Goal: Book appointment/travel/reservation

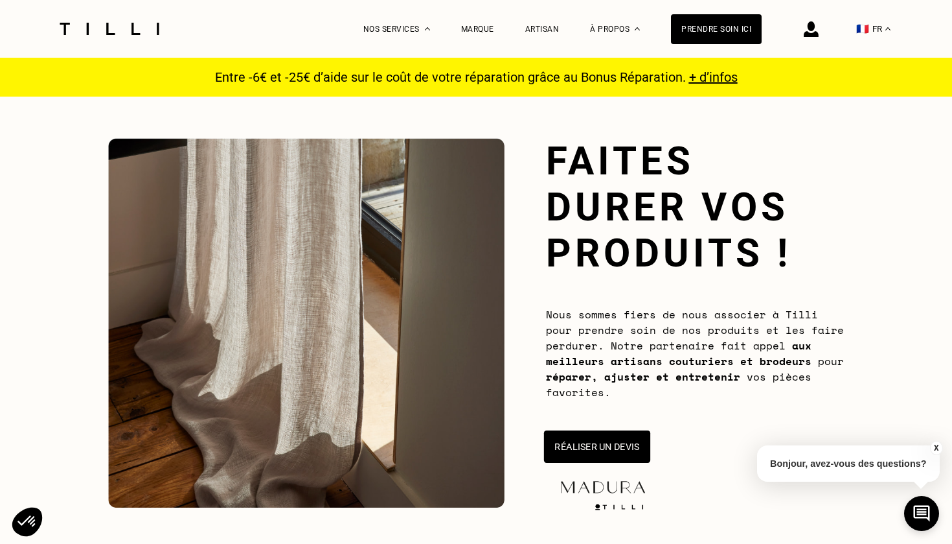
click at [608, 456] on button "Réaliser un devis" at bounding box center [597, 446] width 106 height 32
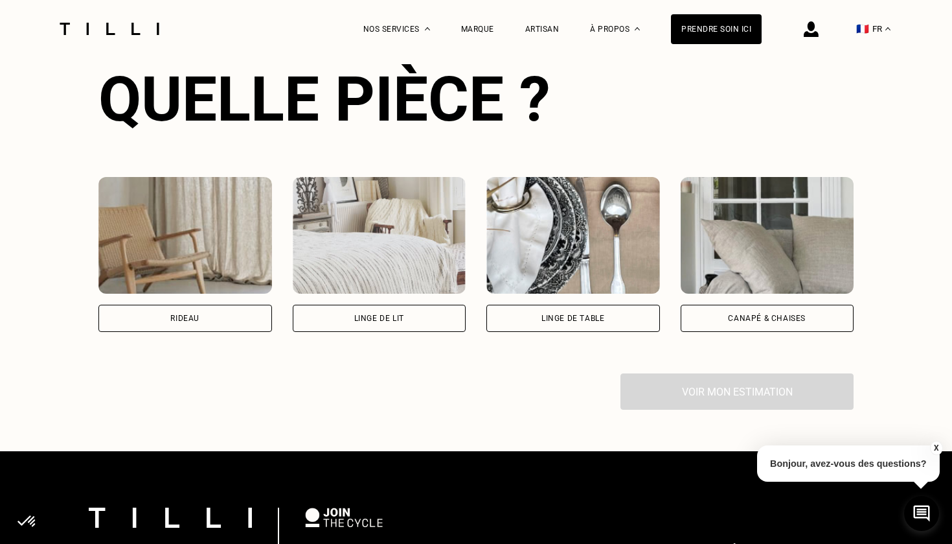
scroll to position [841, 0]
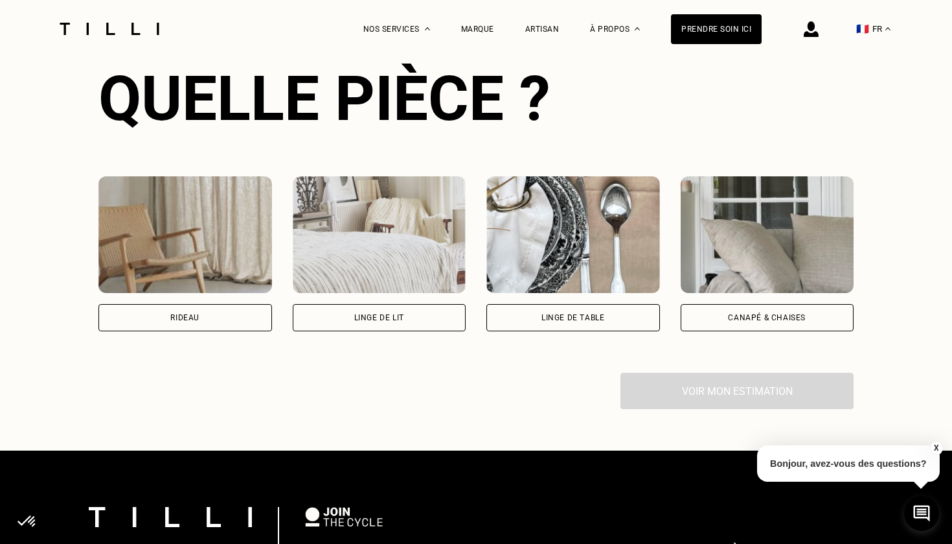
click at [252, 290] on body "La Méthode Retoucherie Maroquinerie Broderie Cordonnerie Nos prix Nos services …" at bounding box center [476, 15] width 952 height 1712
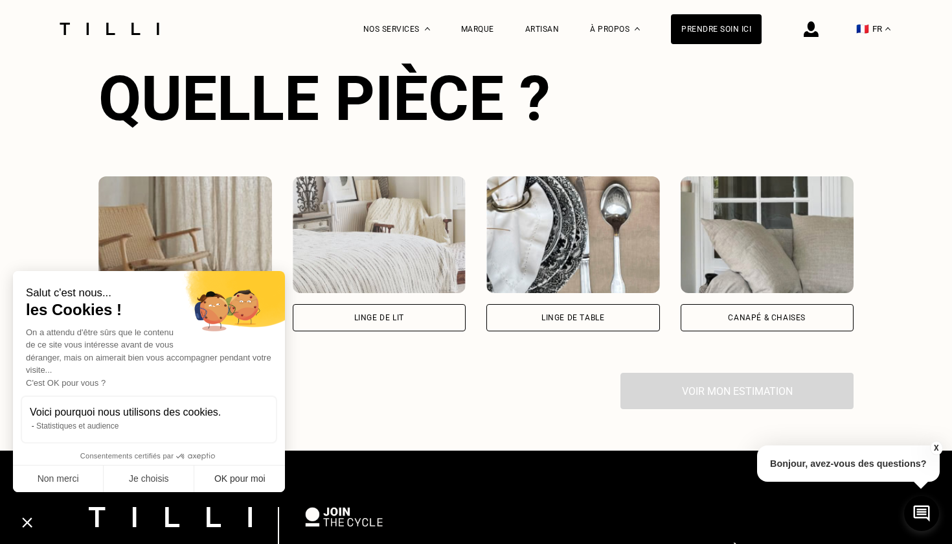
click at [274, 470] on button "OK pour moi" at bounding box center [239, 478] width 91 height 27
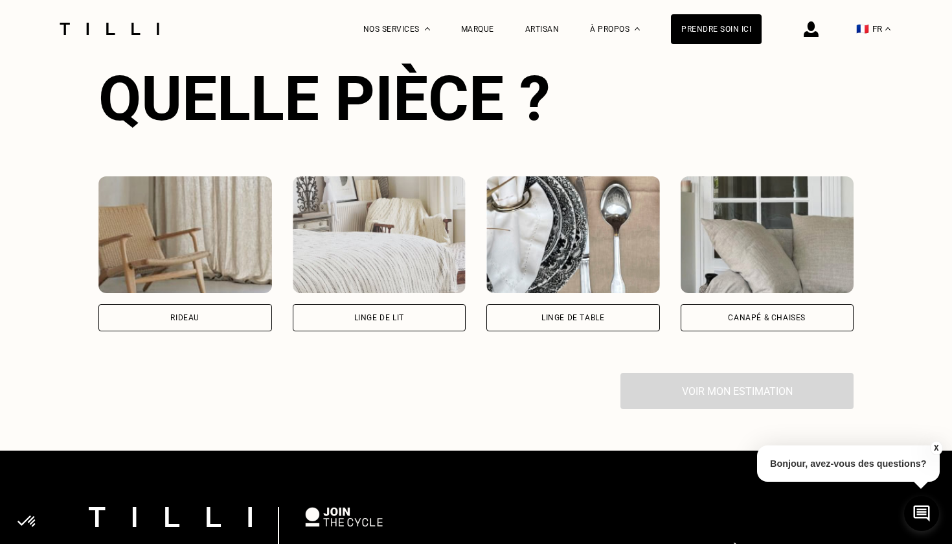
click at [190, 308] on div "Rideau" at bounding box center [185, 317] width 174 height 27
select select "FR"
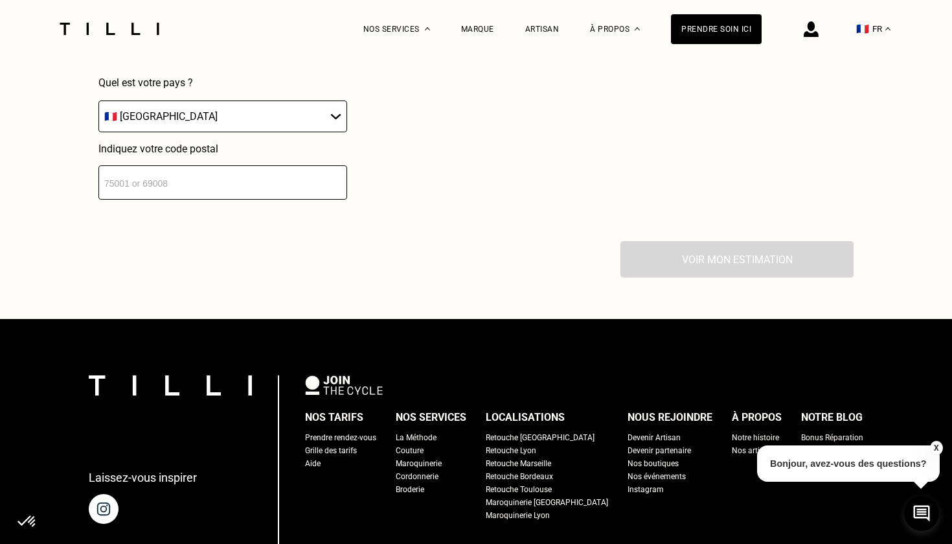
scroll to position [1275, 0]
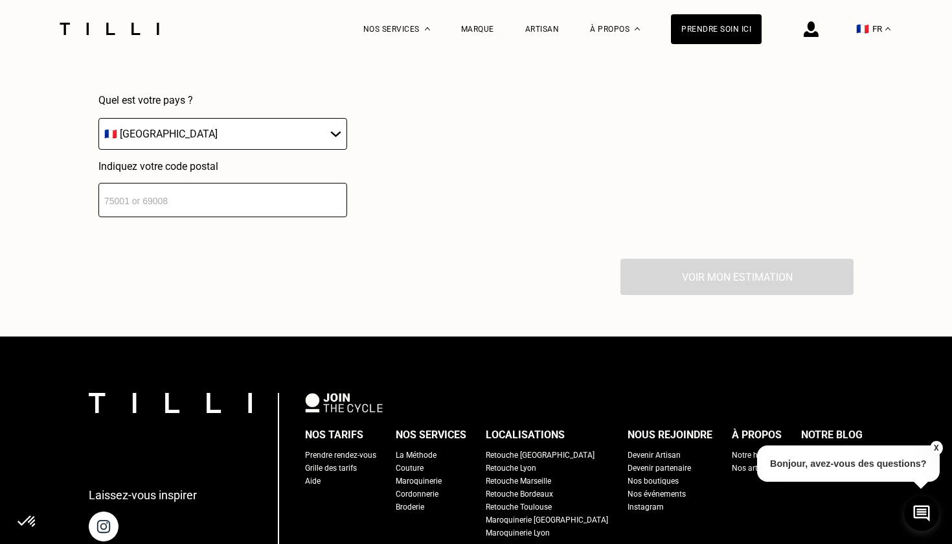
click at [233, 224] on div "Localisation Quel est votre pays ? 🇩🇪 [GEOGRAPHIC_DATA] 🇦🇹 [GEOGRAPHIC_DATA] 🇧🇪…" at bounding box center [476, 98] width 756 height 320
click at [231, 209] on input "number" at bounding box center [222, 200] width 249 height 34
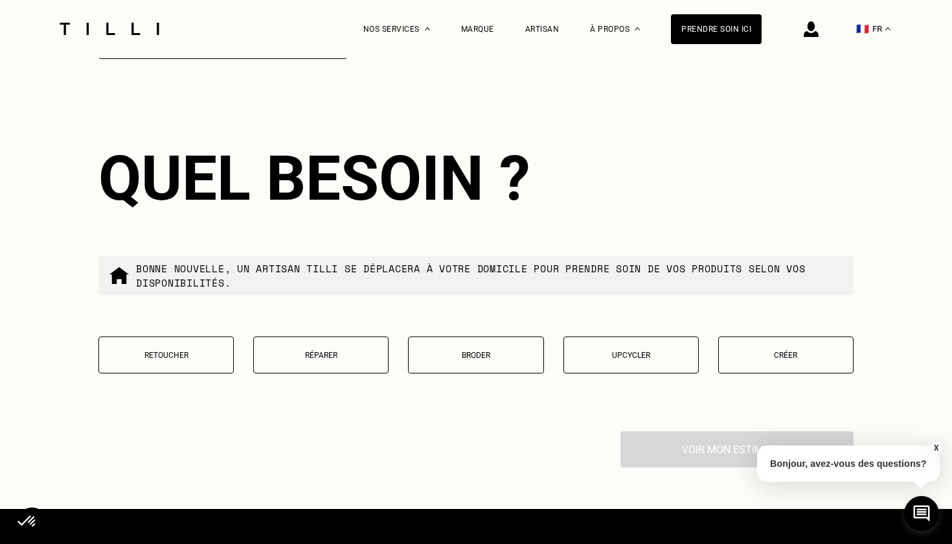
scroll to position [1458, 0]
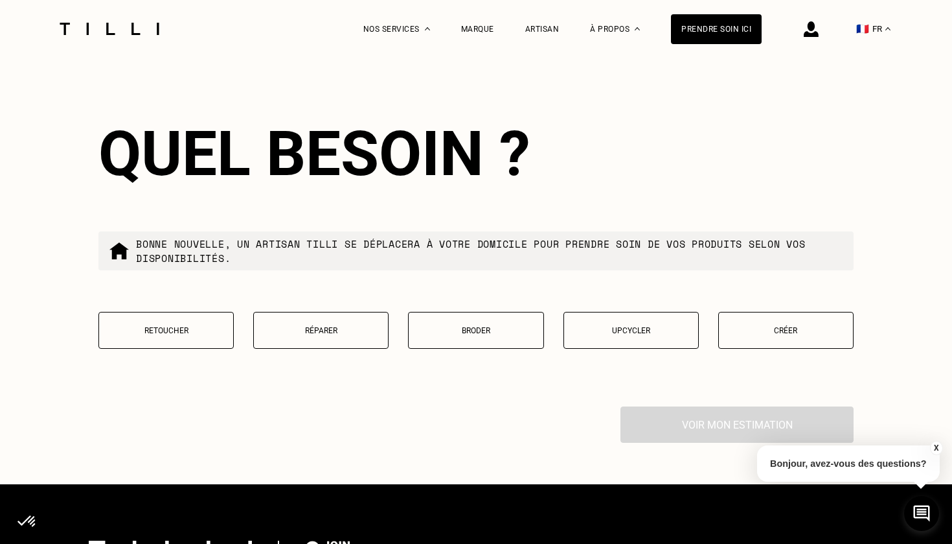
type input "92250"
click at [209, 327] on button "Retoucher" at bounding box center [165, 330] width 135 height 37
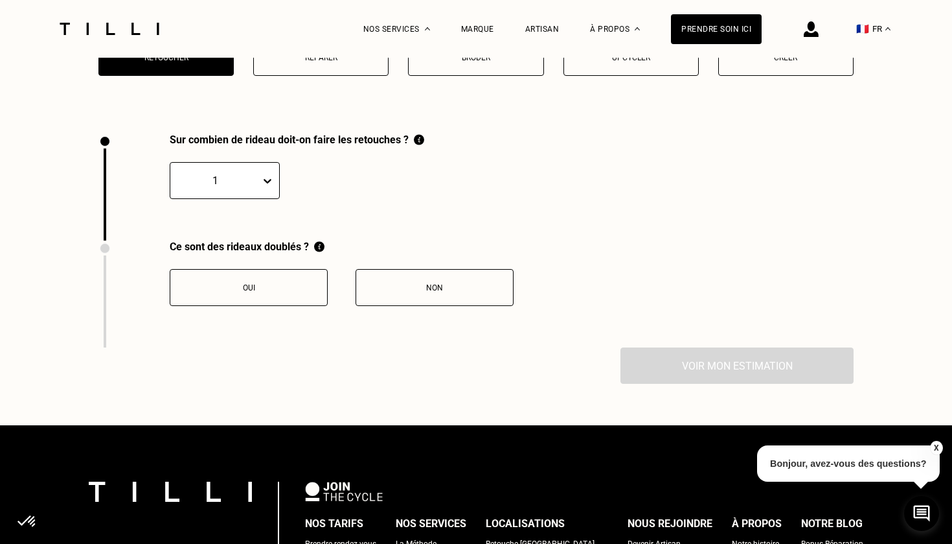
scroll to position [1788, 0]
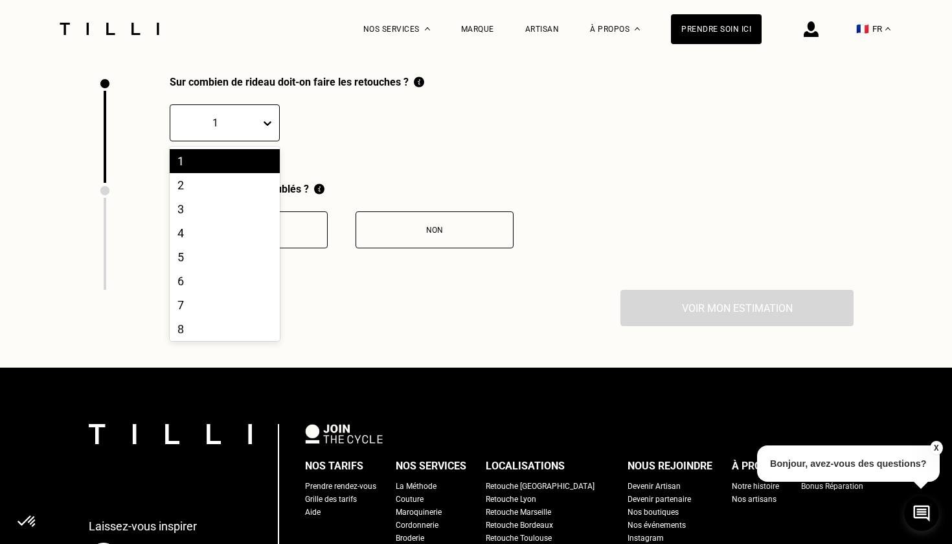
click at [277, 132] on div at bounding box center [270, 122] width 18 height 23
click at [228, 211] on div "3" at bounding box center [225, 209] width 110 height 24
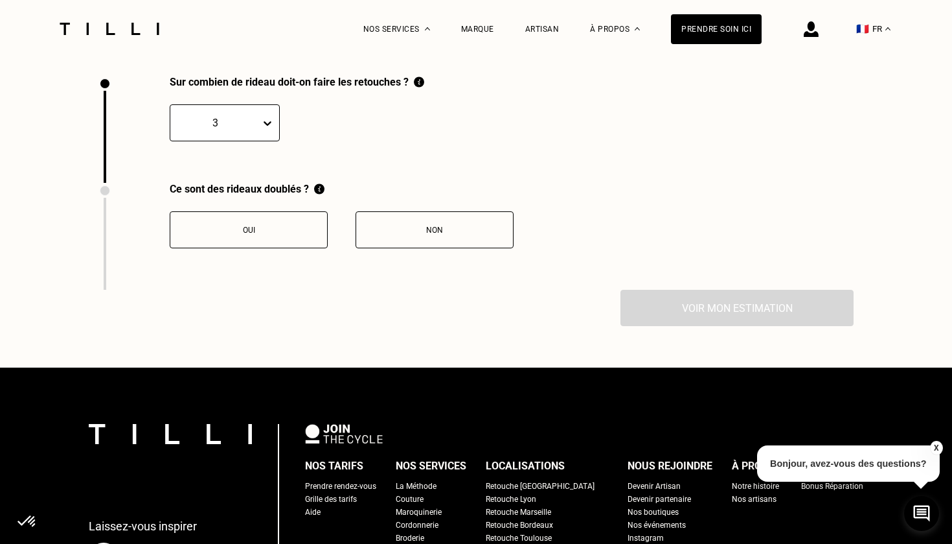
click at [427, 242] on button "Non" at bounding box center [435, 229] width 158 height 37
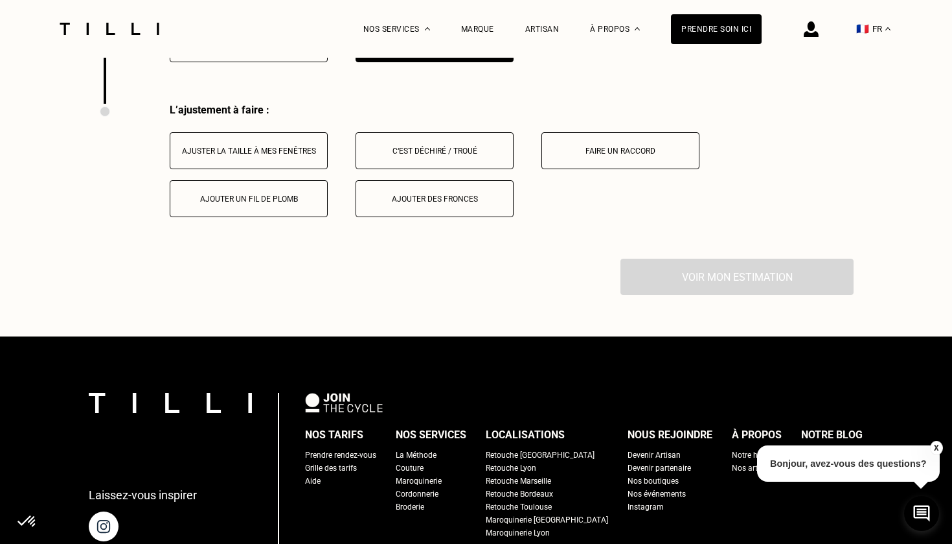
scroll to position [2002, 0]
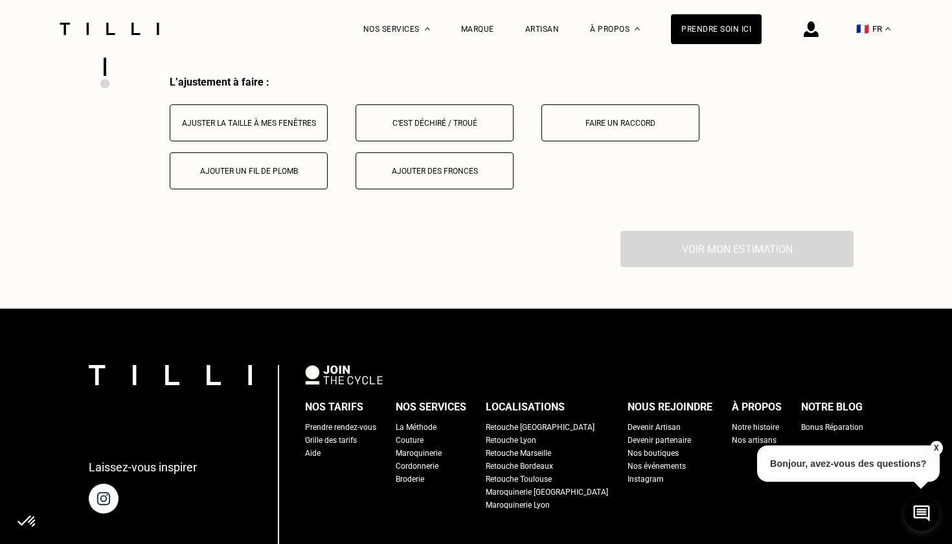
click at [312, 135] on button "Ajuster la taille à mes fenêtres" at bounding box center [249, 122] width 158 height 37
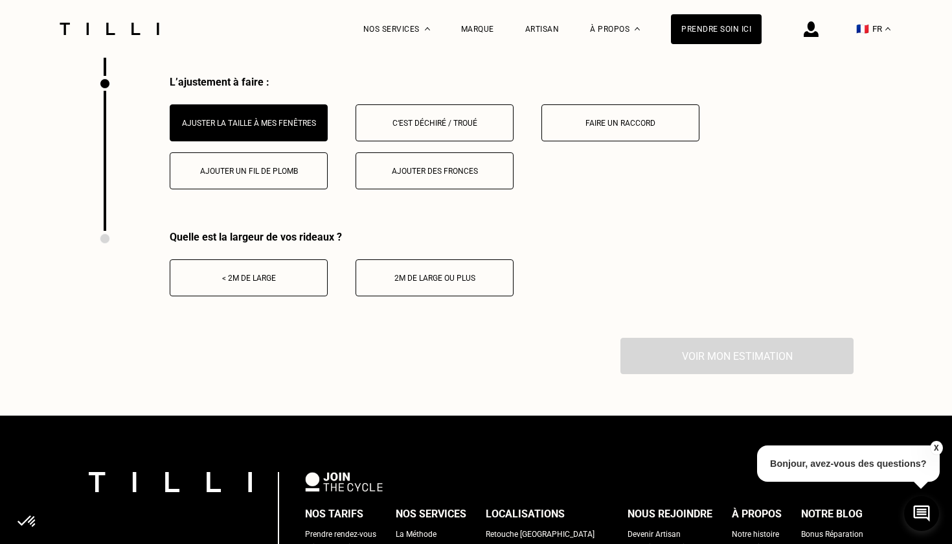
click at [277, 291] on button "< 2m de large" at bounding box center [249, 277] width 158 height 37
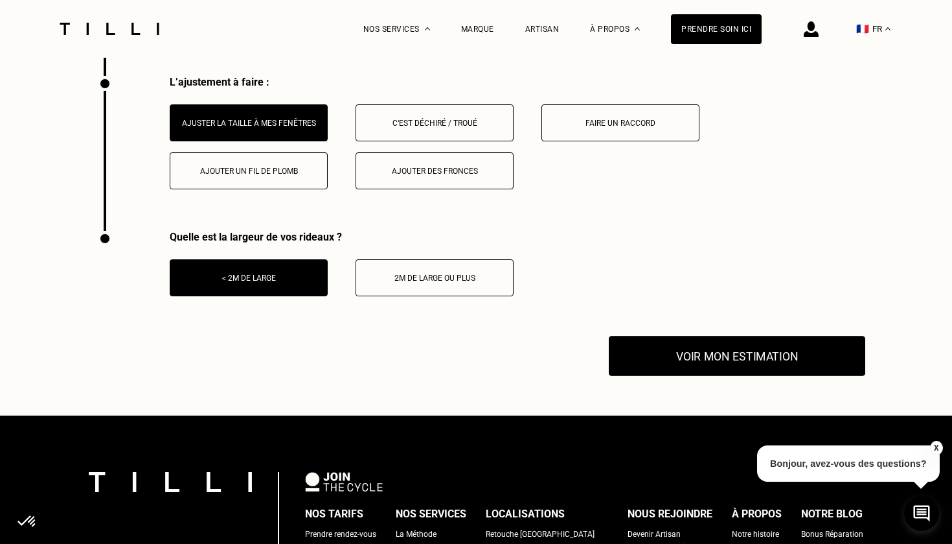
click at [656, 368] on button "Voir mon estimation" at bounding box center [737, 356] width 257 height 40
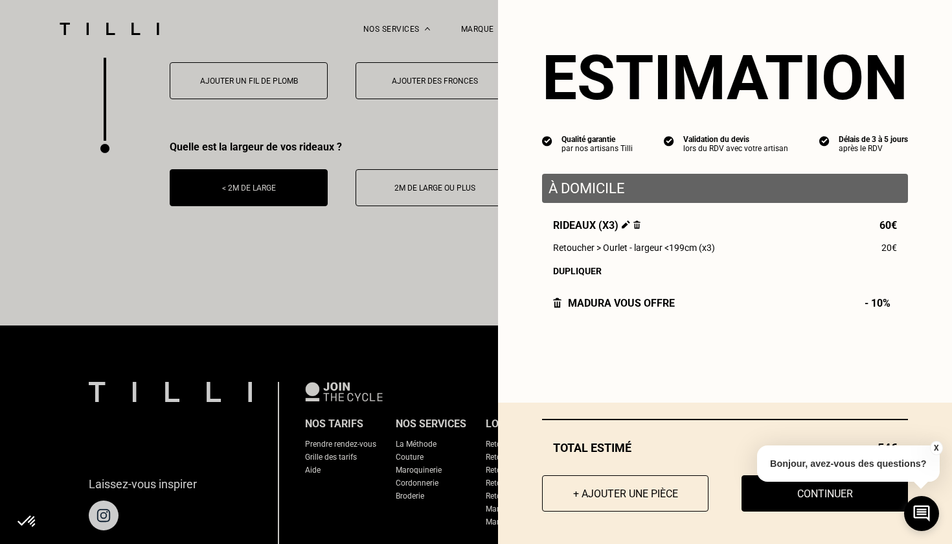
scroll to position [2093, 0]
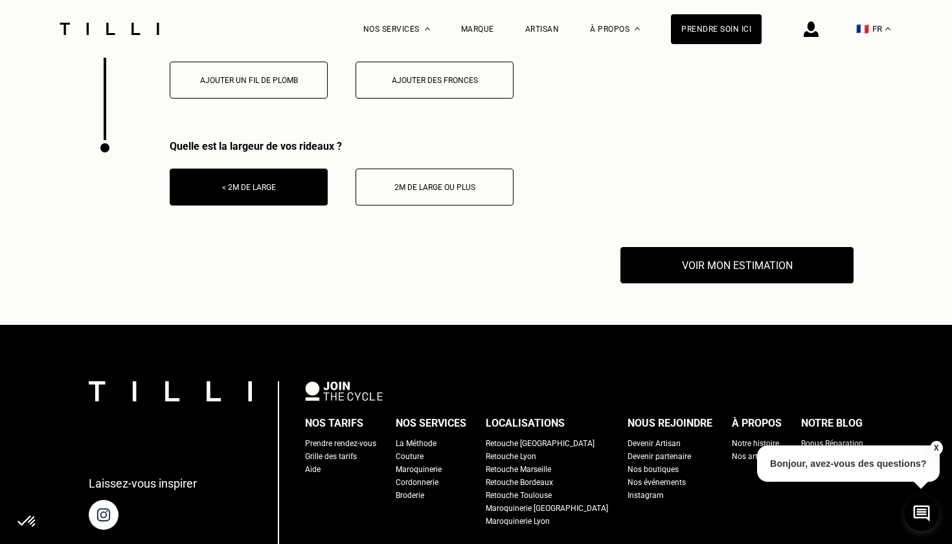
click at [931, 446] on button "X" at bounding box center [936, 448] width 13 height 14
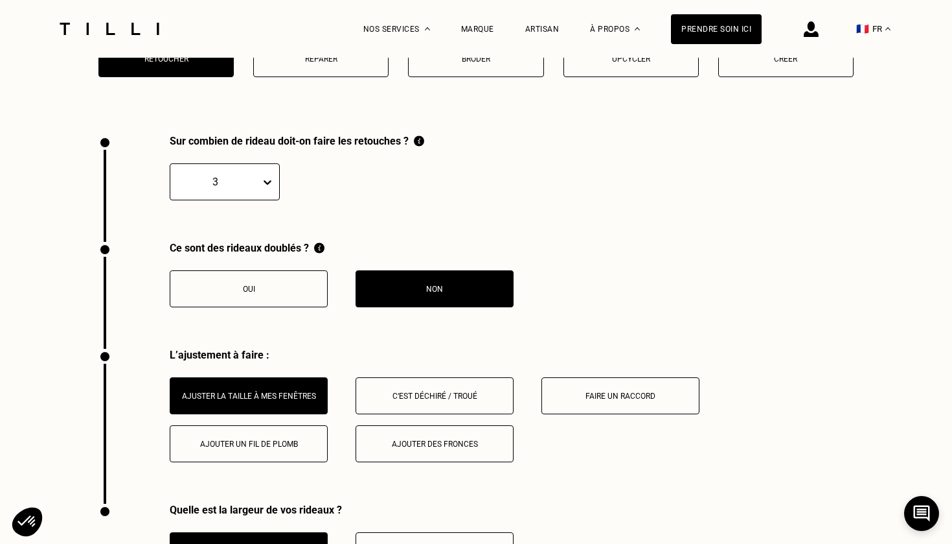
scroll to position [1986, 0]
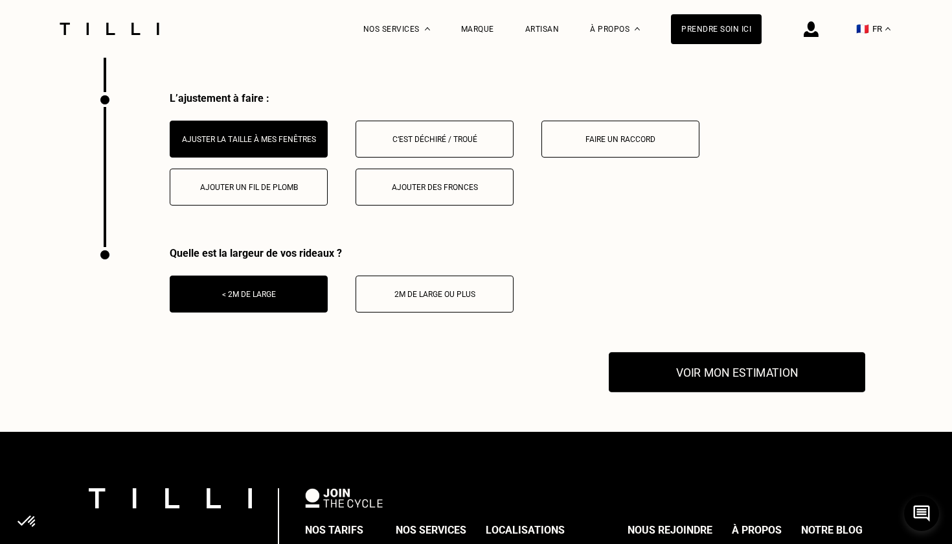
click at [739, 371] on button "Voir mon estimation" at bounding box center [737, 372] width 257 height 40
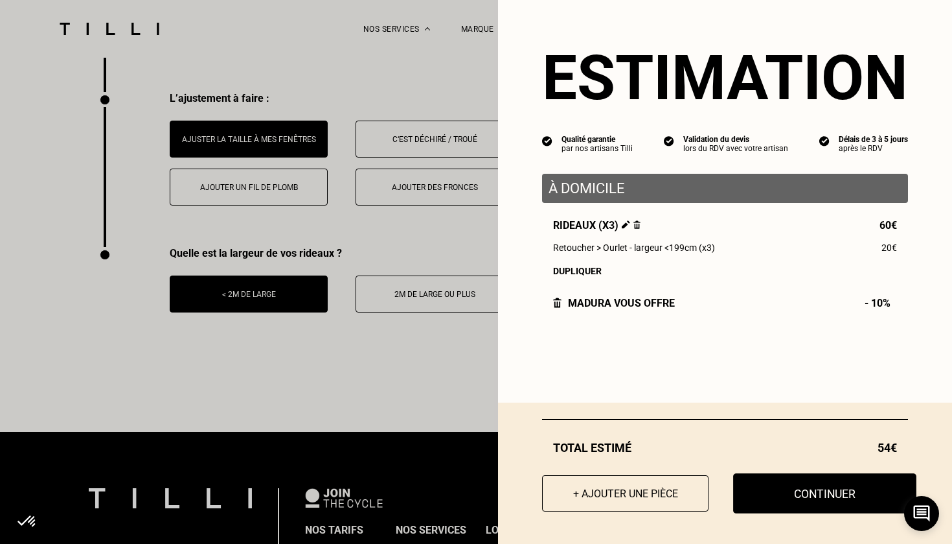
click at [800, 495] on button "Continuer" at bounding box center [824, 493] width 183 height 40
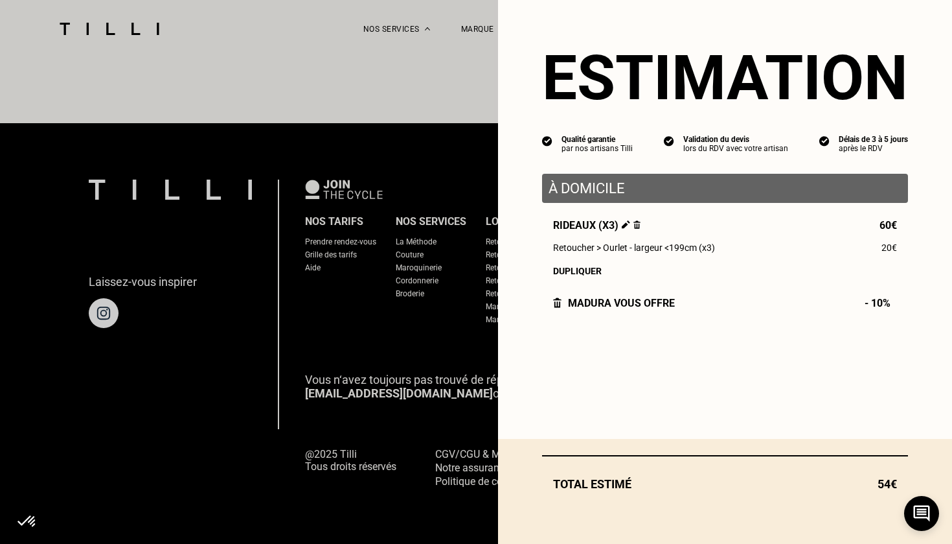
scroll to position [1168, 0]
select select "FR"
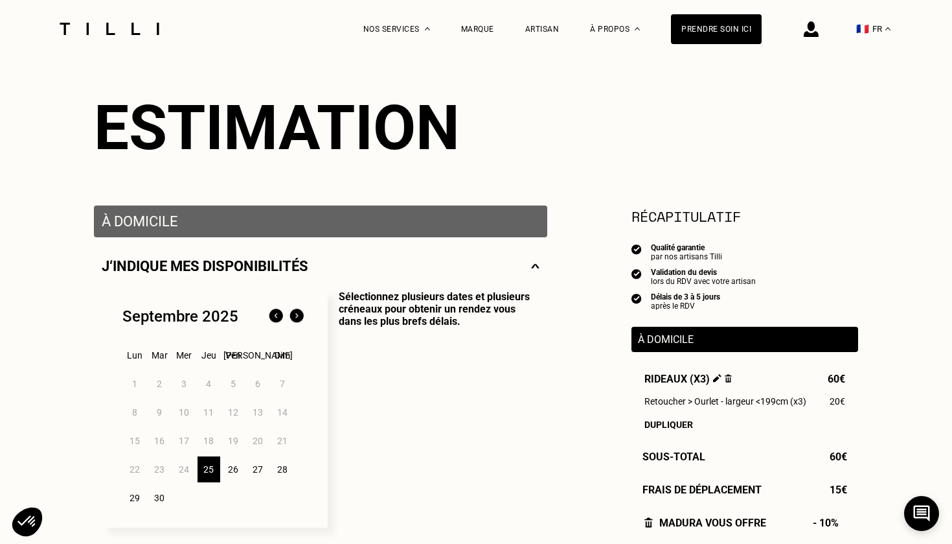
scroll to position [116, 0]
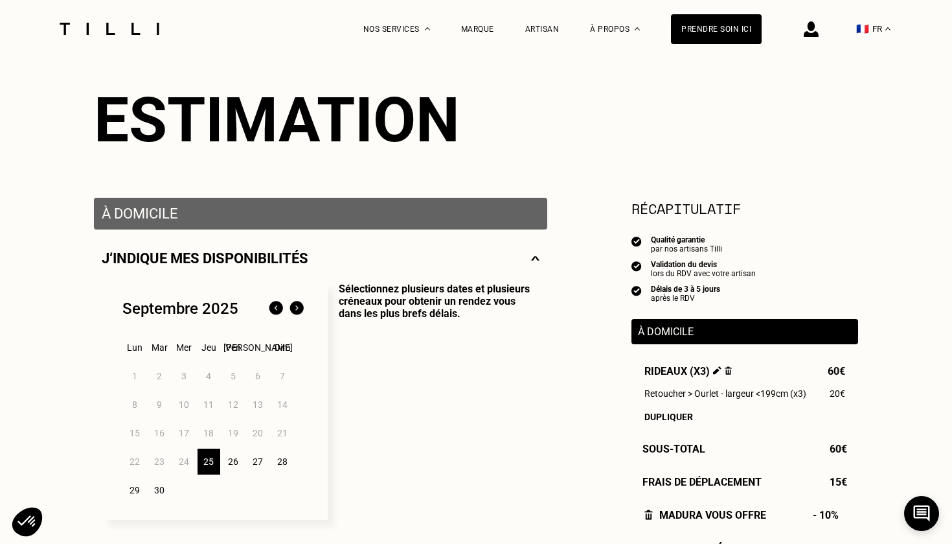
click at [231, 462] on div "26" at bounding box center [233, 461] width 23 height 26
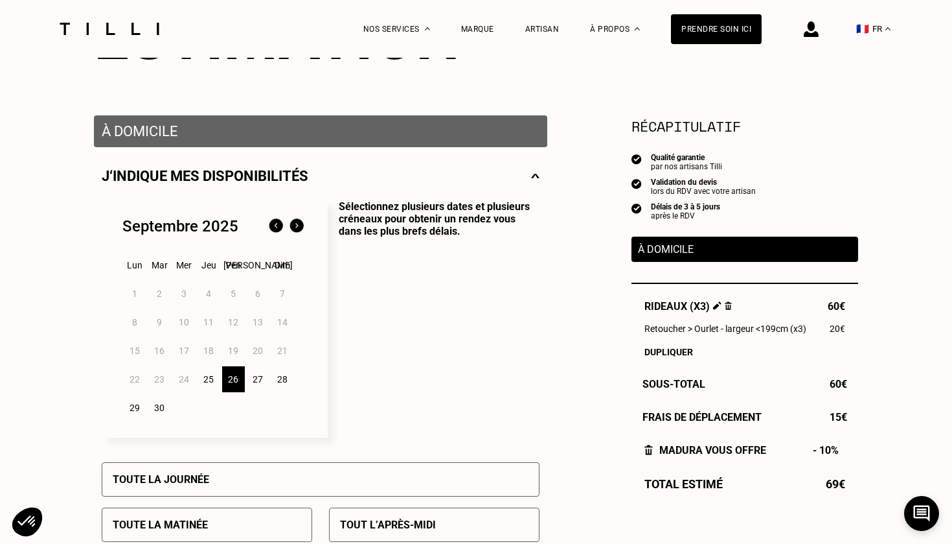
scroll to position [203, 0]
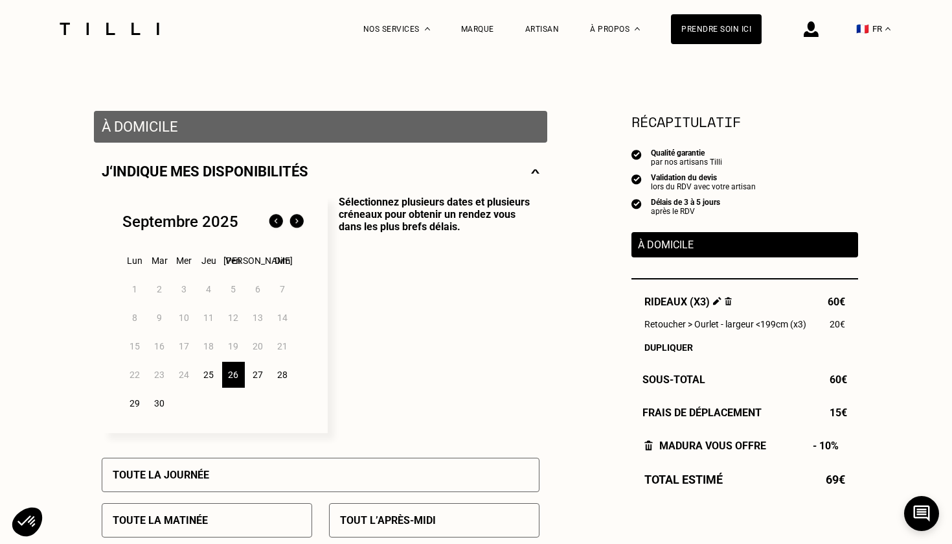
click at [213, 373] on div "25" at bounding box center [209, 375] width 23 height 26
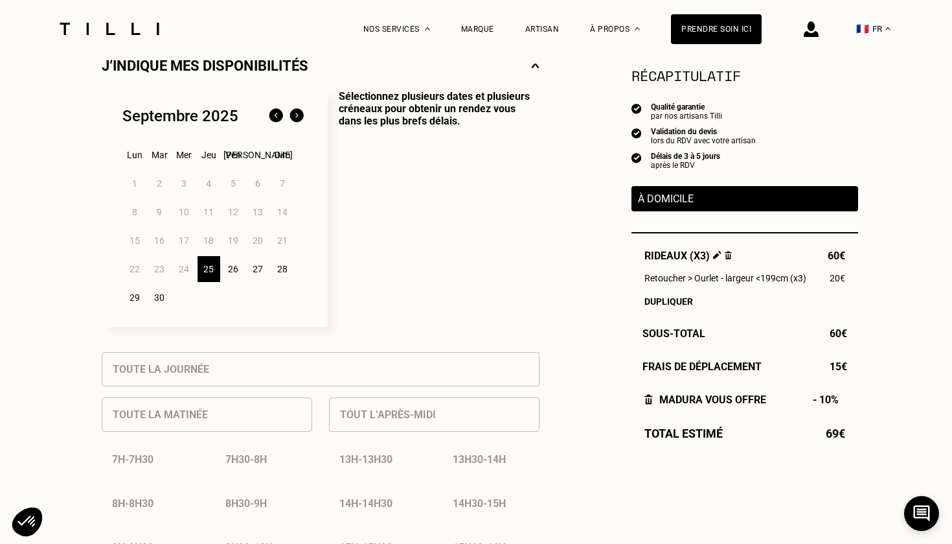
scroll to position [309, 0]
click at [236, 271] on div "26" at bounding box center [233, 268] width 23 height 26
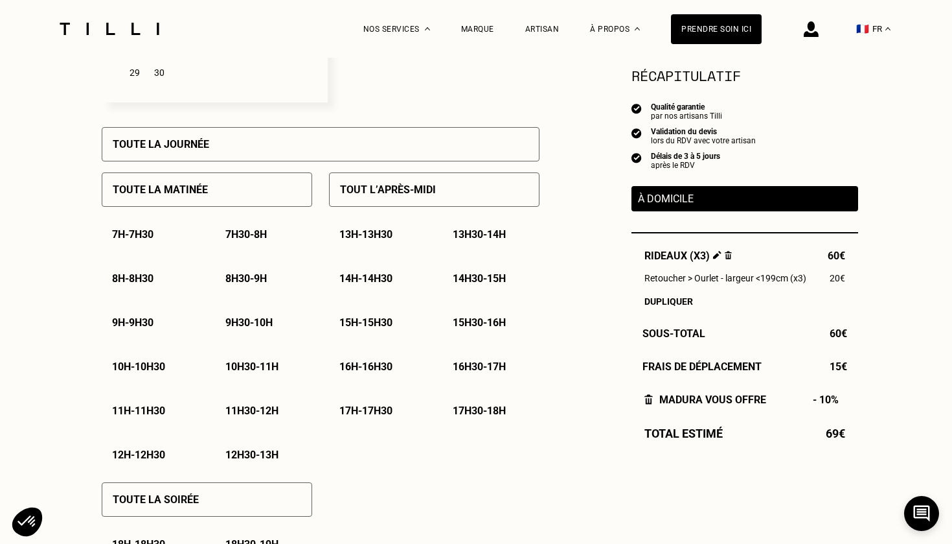
scroll to position [534, 0]
click at [161, 411] on p "11h - 11h30" at bounding box center [138, 410] width 53 height 12
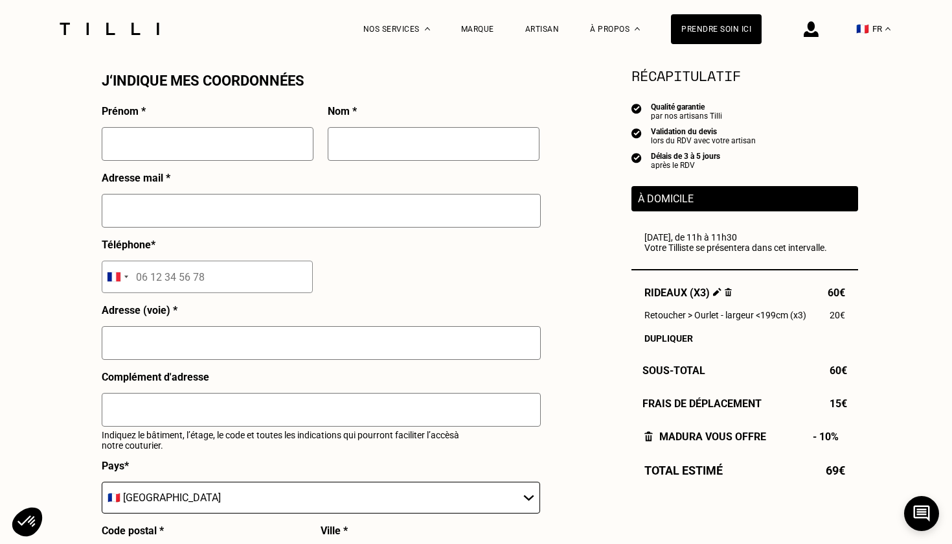
scroll to position [1179, 0]
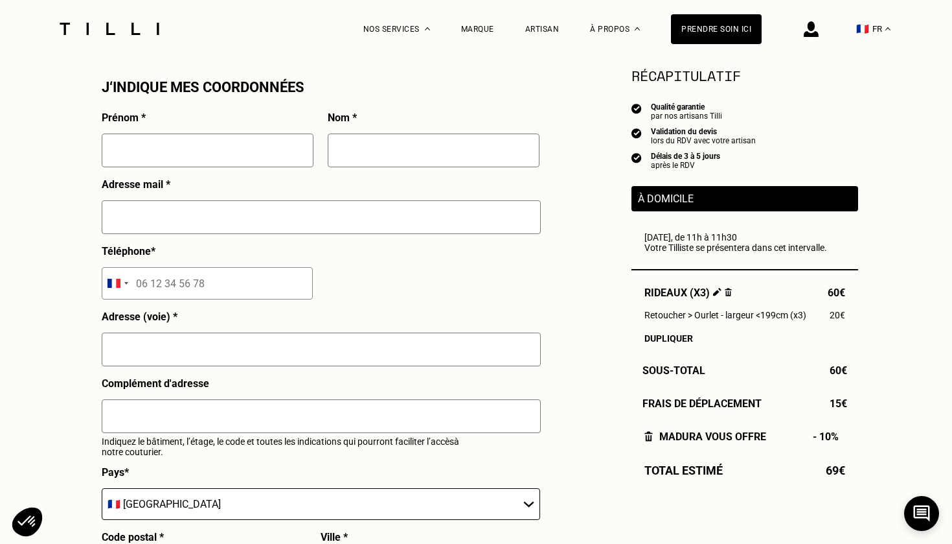
click at [248, 183] on div "Adresse mail *" at bounding box center [321, 211] width 439 height 67
type input "Tiphaine"
type input "[PERSON_NAME]"
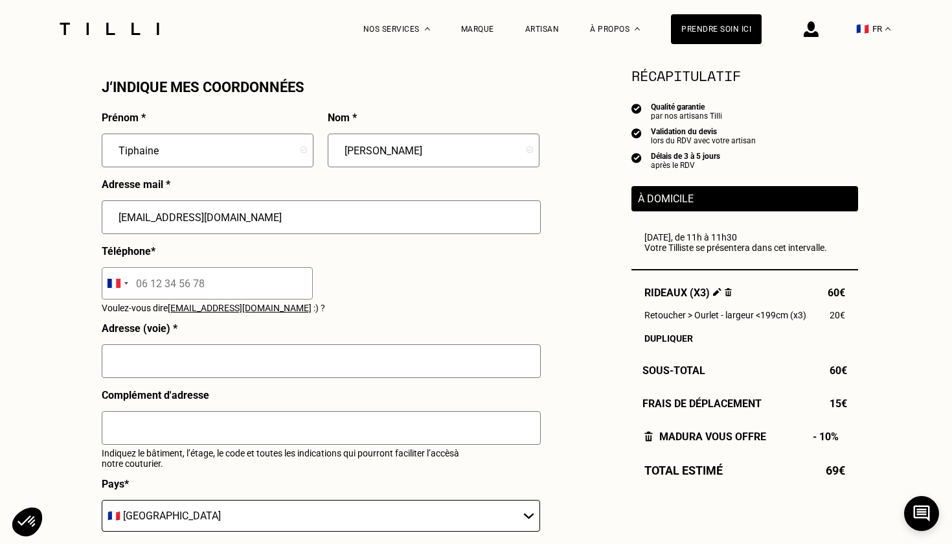
type input "[EMAIL_ADDRESS][DOMAIN_NAME]"
type input "07 78 90 74 68"
type input "1"
type input "[STREET_ADDRESS]"
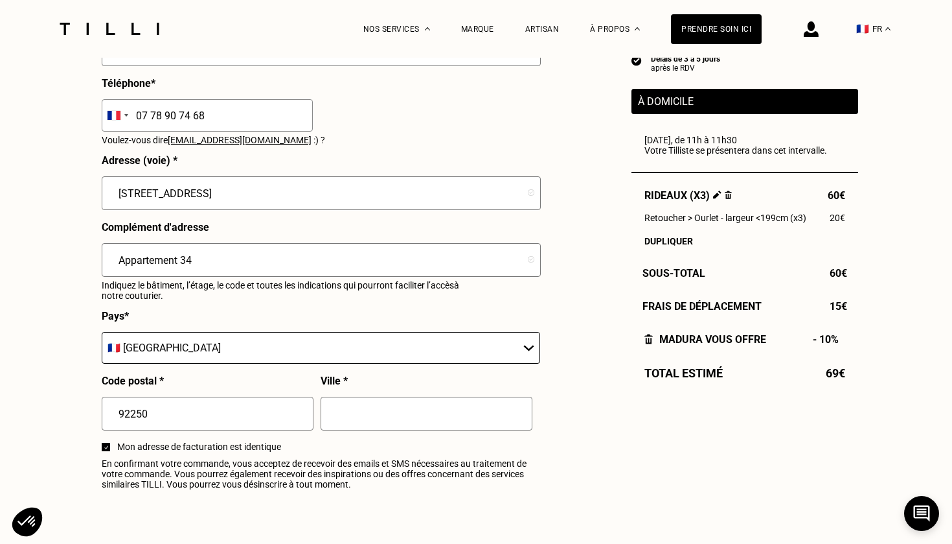
scroll to position [1372, 0]
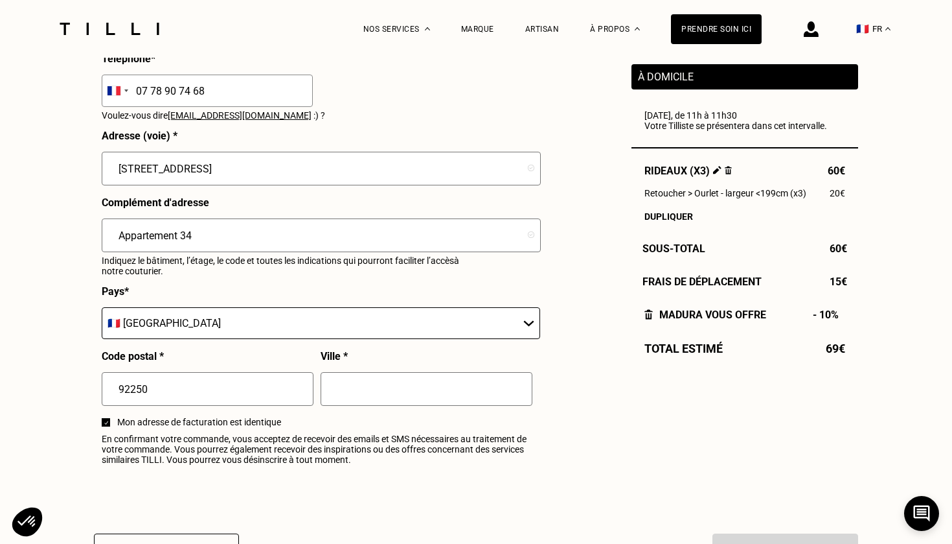
type input "Appartement 34"
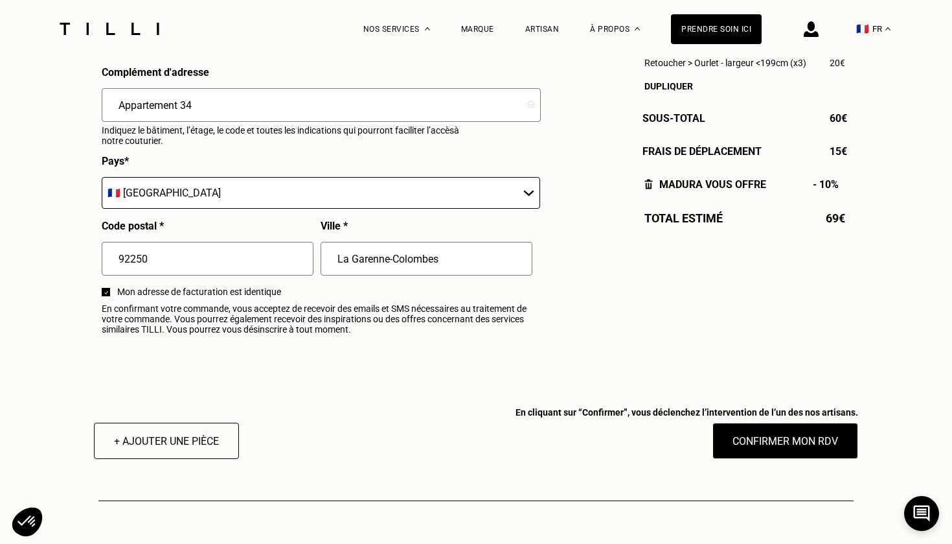
scroll to position [1506, 0]
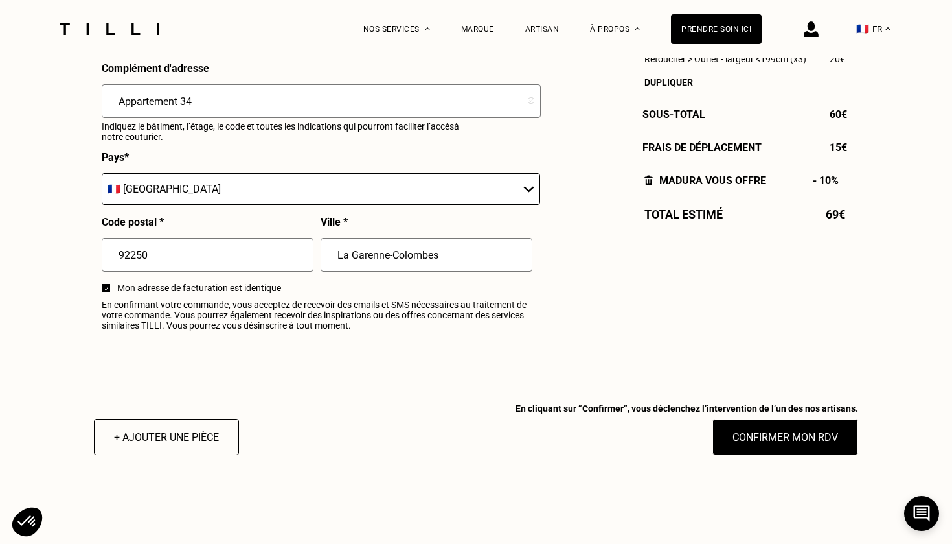
type input "La Garenne-Colombes"
click at [361, 430] on div "+ Ajouter une pièce En cliquant sur “Confirmer”, vous déclenchez l’intervention…" at bounding box center [476, 427] width 765 height 56
click at [748, 441] on button "Confirmer mon RDV" at bounding box center [786, 437] width 161 height 40
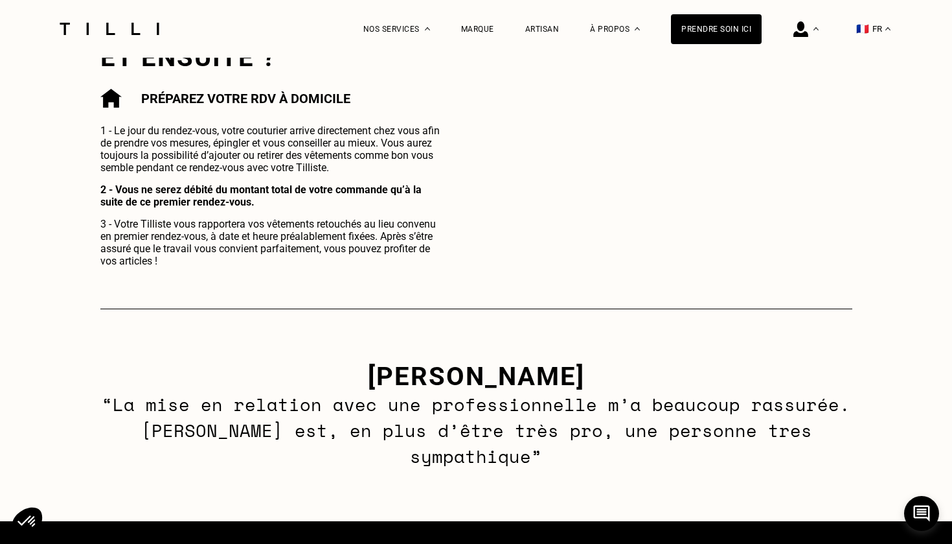
scroll to position [679, 0]
